Goal: Find specific page/section

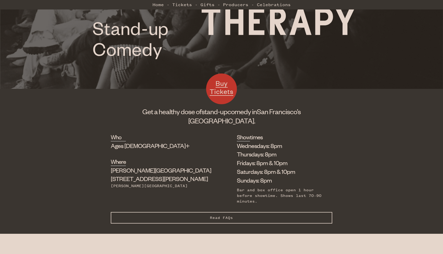
scroll to position [120, 0]
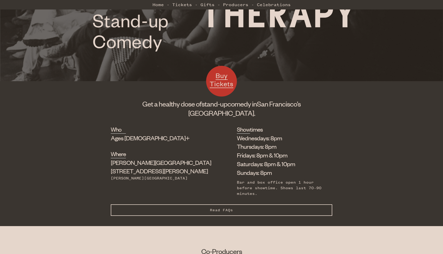
click at [237, 151] on li "Fridays: 8pm & 10pm" at bounding box center [281, 155] width 88 height 9
click at [237, 160] on li "Saturdays: 8pm & 10pm" at bounding box center [281, 164] width 88 height 9
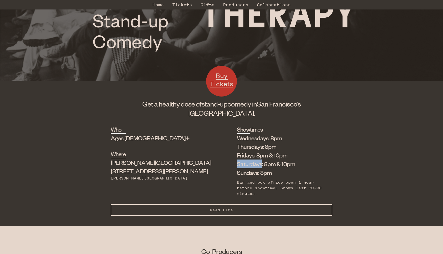
click at [237, 160] on li "Saturdays: 8pm & 10pm" at bounding box center [281, 164] width 88 height 9
click at [237, 168] on li "Sundays: 8pm" at bounding box center [281, 172] width 88 height 9
click at [237, 142] on li "Thursdays: 8pm" at bounding box center [281, 146] width 88 height 9
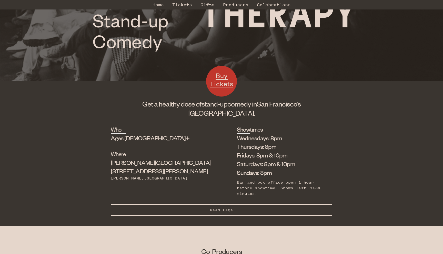
click at [237, 142] on li "Thursdays: 8pm" at bounding box center [281, 146] width 88 height 9
click at [237, 134] on li "Wednesdays: 8pm" at bounding box center [281, 138] width 88 height 9
click at [237, 142] on li "Thursdays: 8pm" at bounding box center [281, 146] width 88 height 9
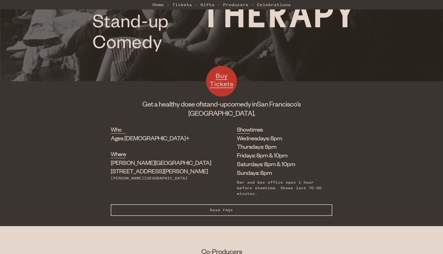
click at [237, 142] on li "Thursdays: 8pm" at bounding box center [281, 146] width 88 height 9
click at [237, 151] on li "Fridays: 8pm & 10pm" at bounding box center [281, 155] width 88 height 9
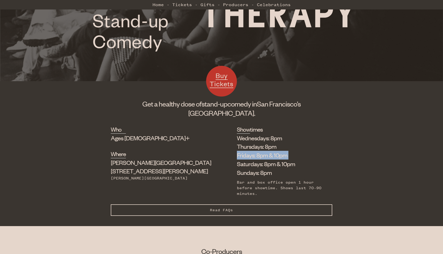
click at [237, 160] on li "Saturdays: 8pm & 10pm" at bounding box center [281, 164] width 88 height 9
click at [237, 168] on li "Sundays: 8pm" at bounding box center [281, 172] width 88 height 9
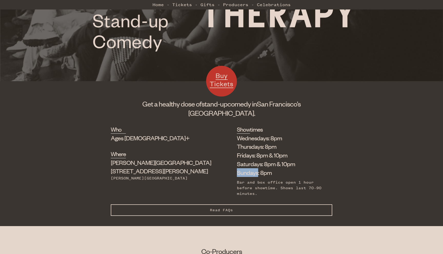
click at [237, 168] on li "Sundays: 8pm" at bounding box center [281, 172] width 88 height 9
click at [89, 144] on div "Who Ages [DEMOGRAPHIC_DATA]+ Where [PERSON_NAME][GEOGRAPHIC_DATA] [STREET_ADDRE…" at bounding box center [221, 175] width 443 height 101
